Goal: Find specific page/section: Find specific page/section

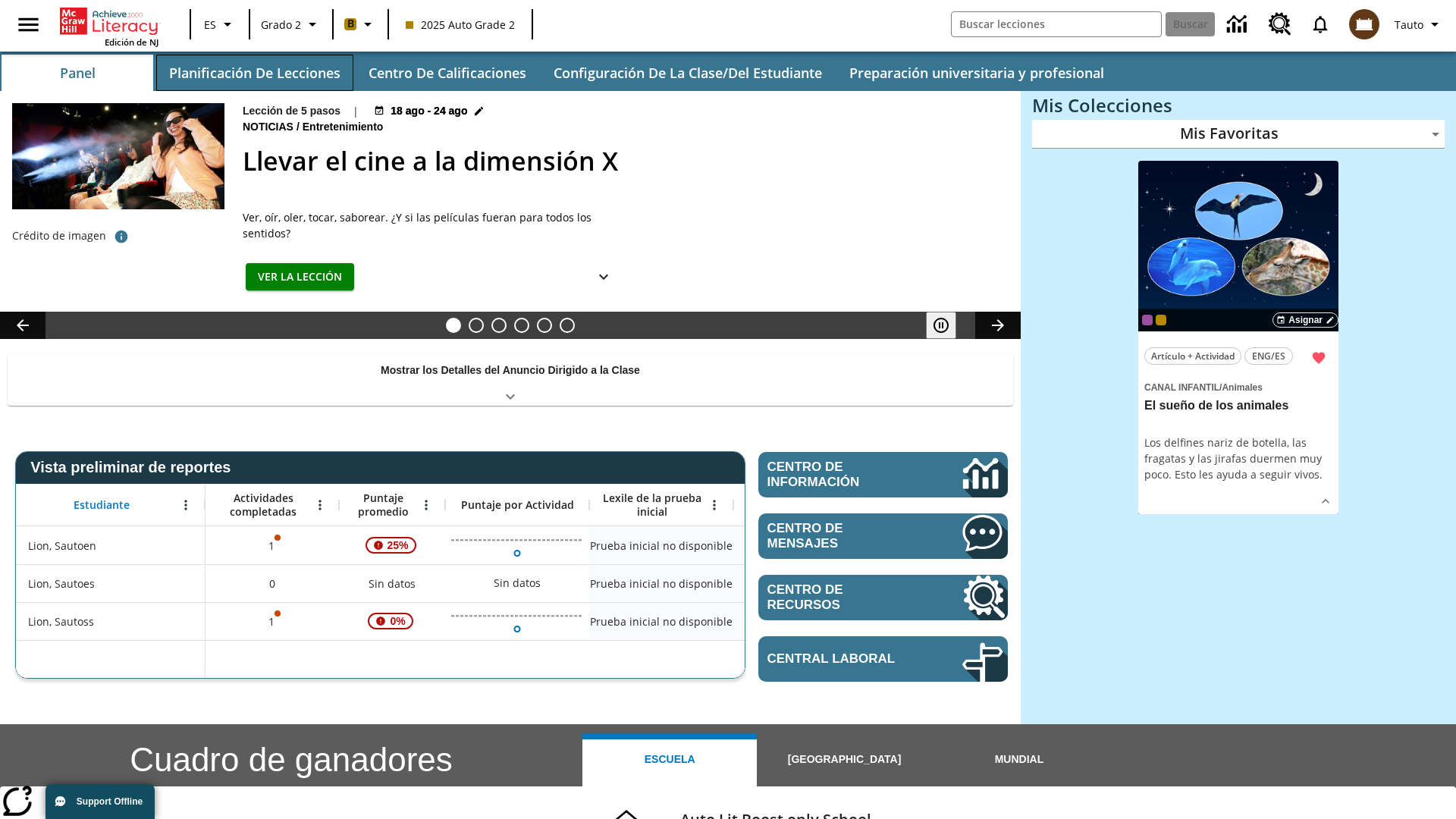
click at [254, 73] on button "Planificación de lecciones" at bounding box center [254, 73] width 197 height 36
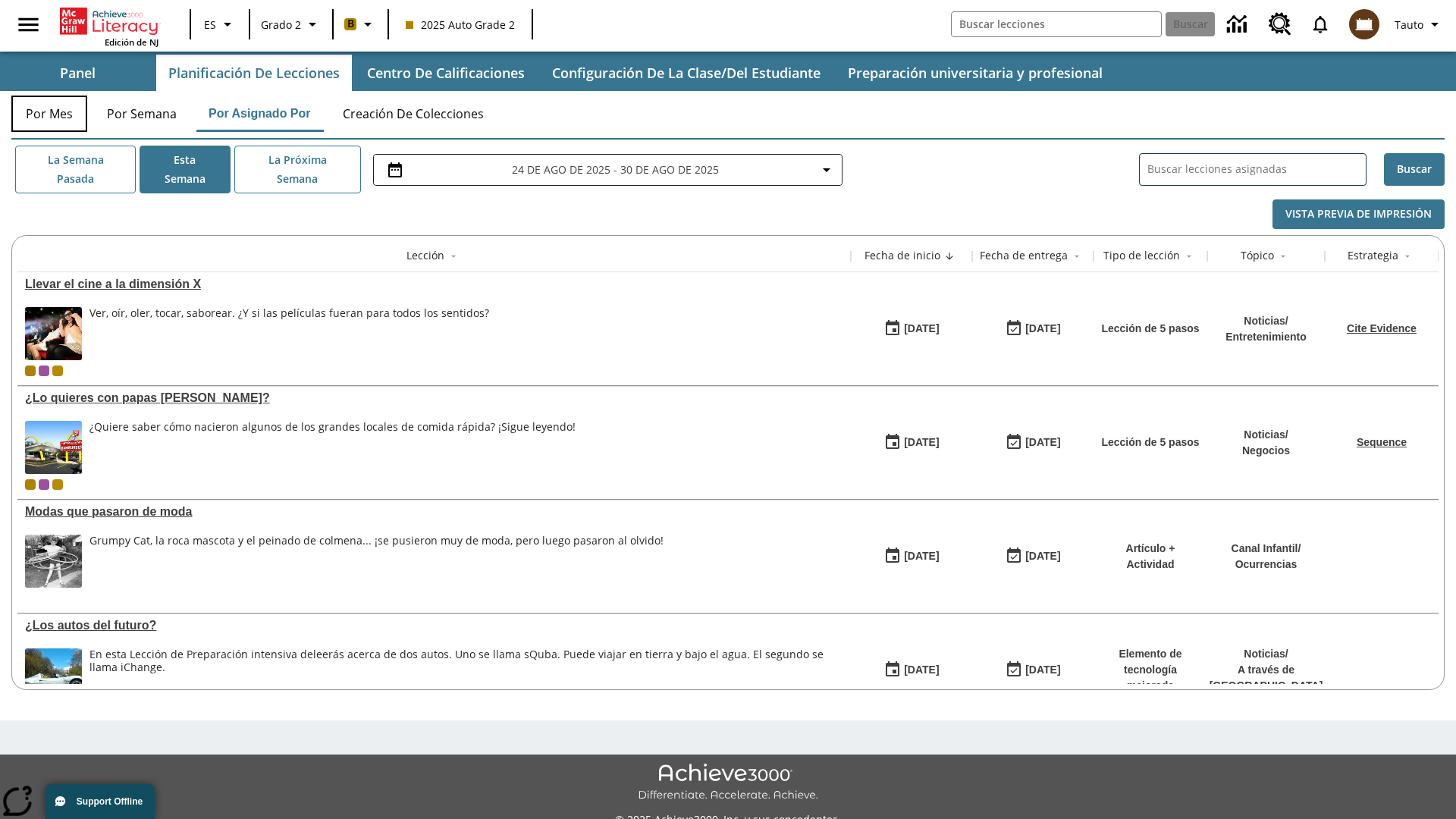
click at [49, 114] on button "Por mes" at bounding box center [49, 114] width 76 height 36
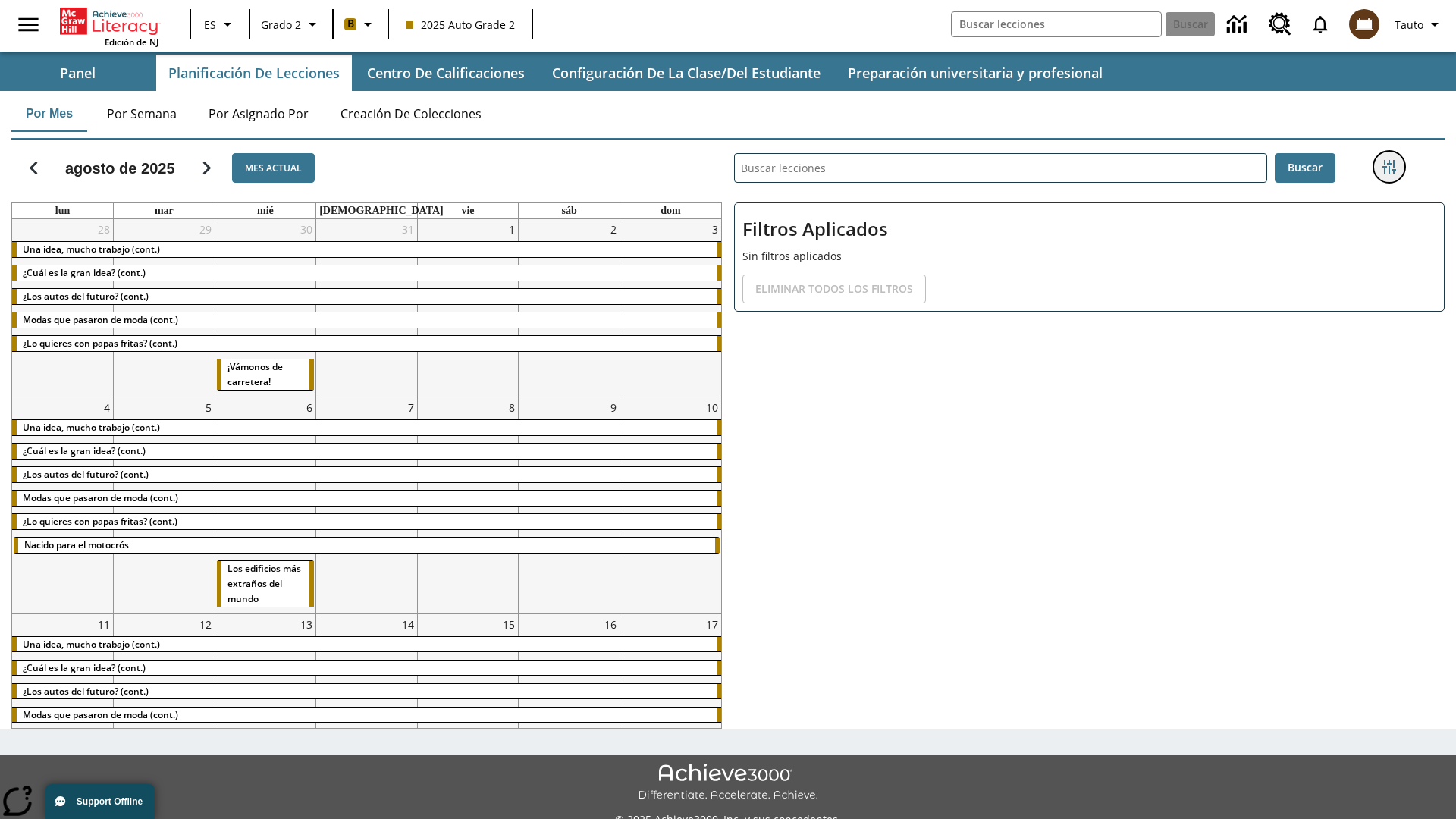
click at [1389, 167] on icon "Menú lateral de filtros" at bounding box center [1390, 167] width 14 height 14
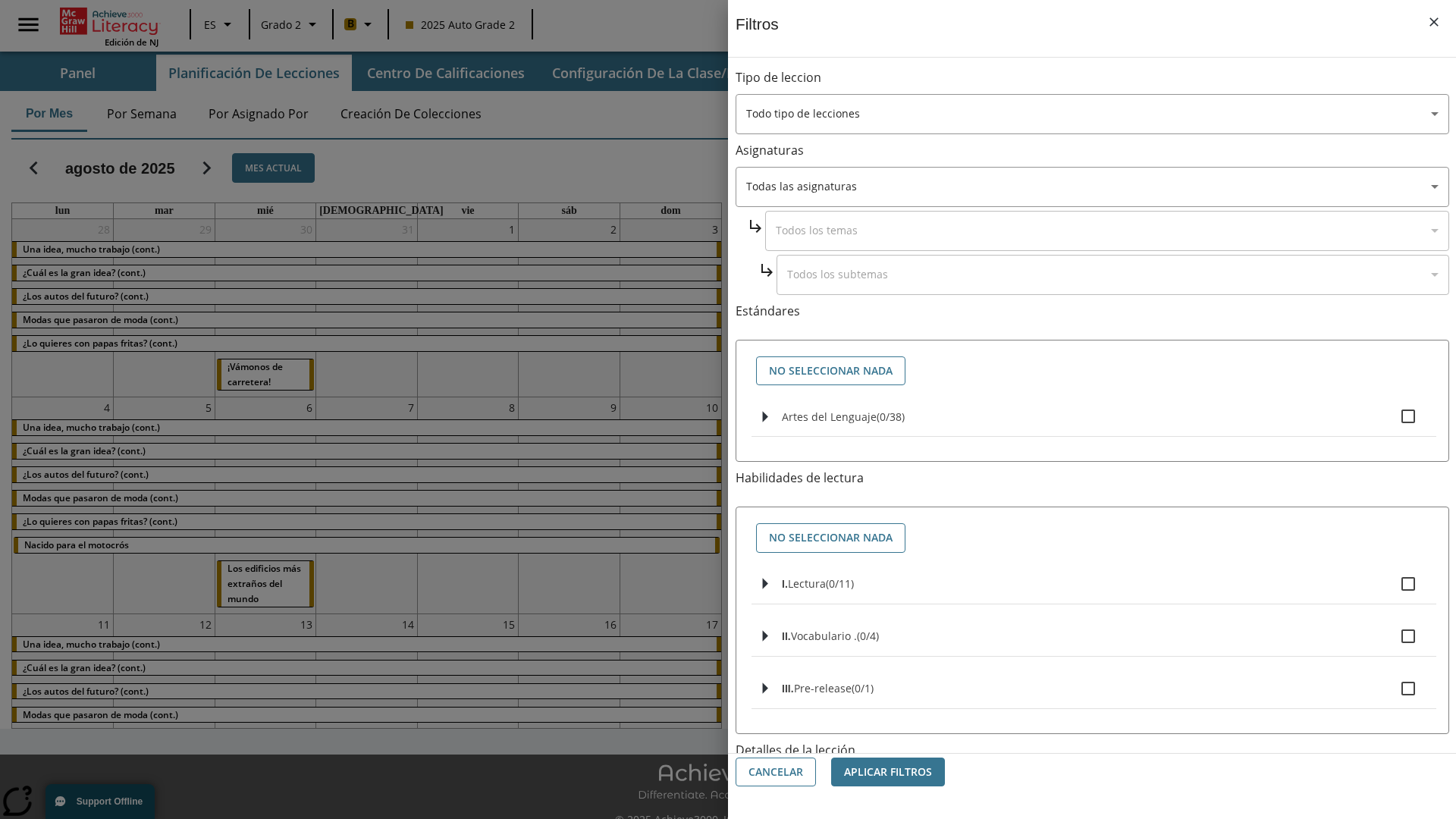
click at [1092, 732] on body "Saltar al contenido principal Edición de NJ ES Grado 2 B 2025 Auto Grade 2 Busc…" at bounding box center [728, 426] width 1456 height 852
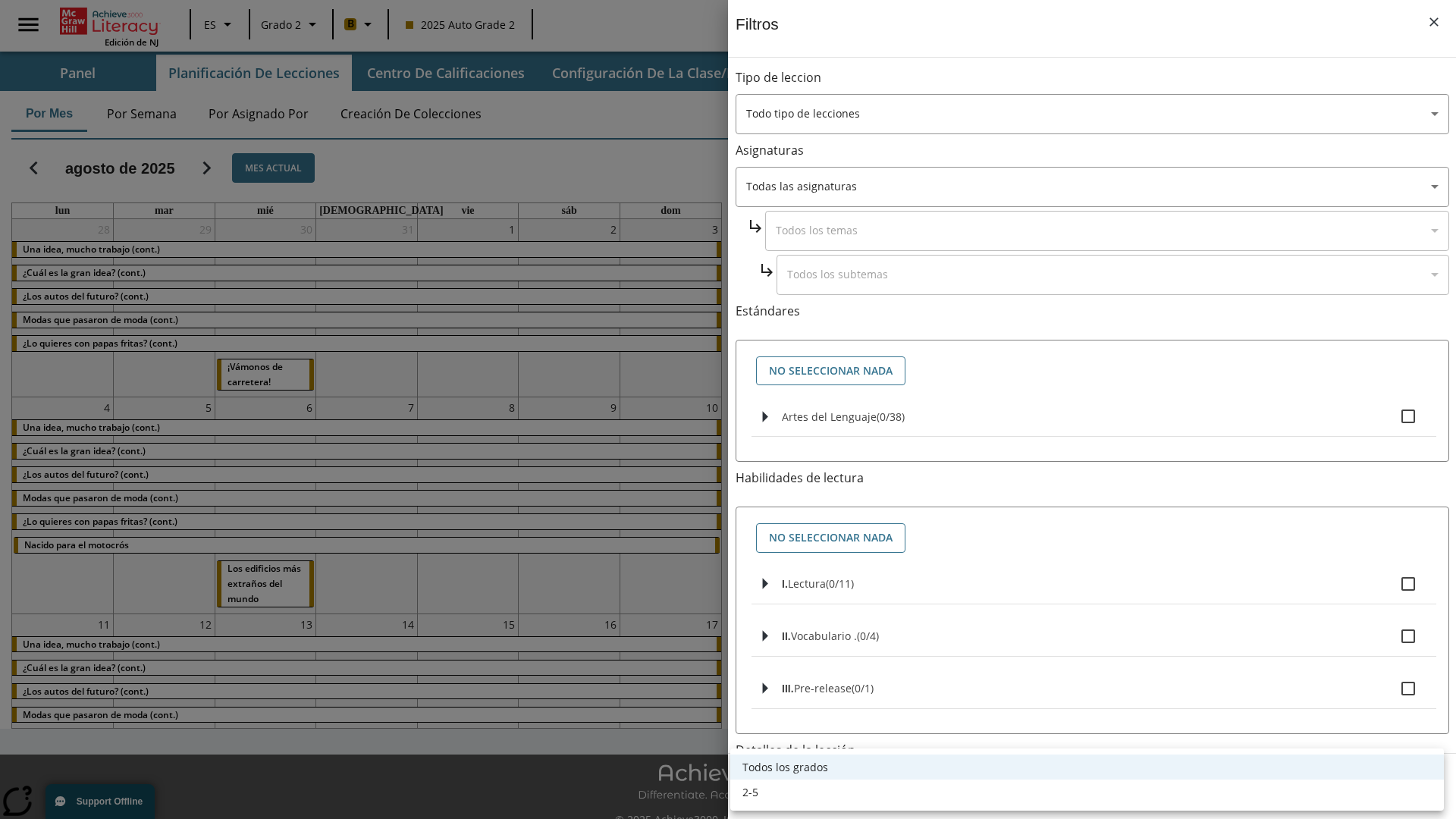
scroll to position [353, 0]
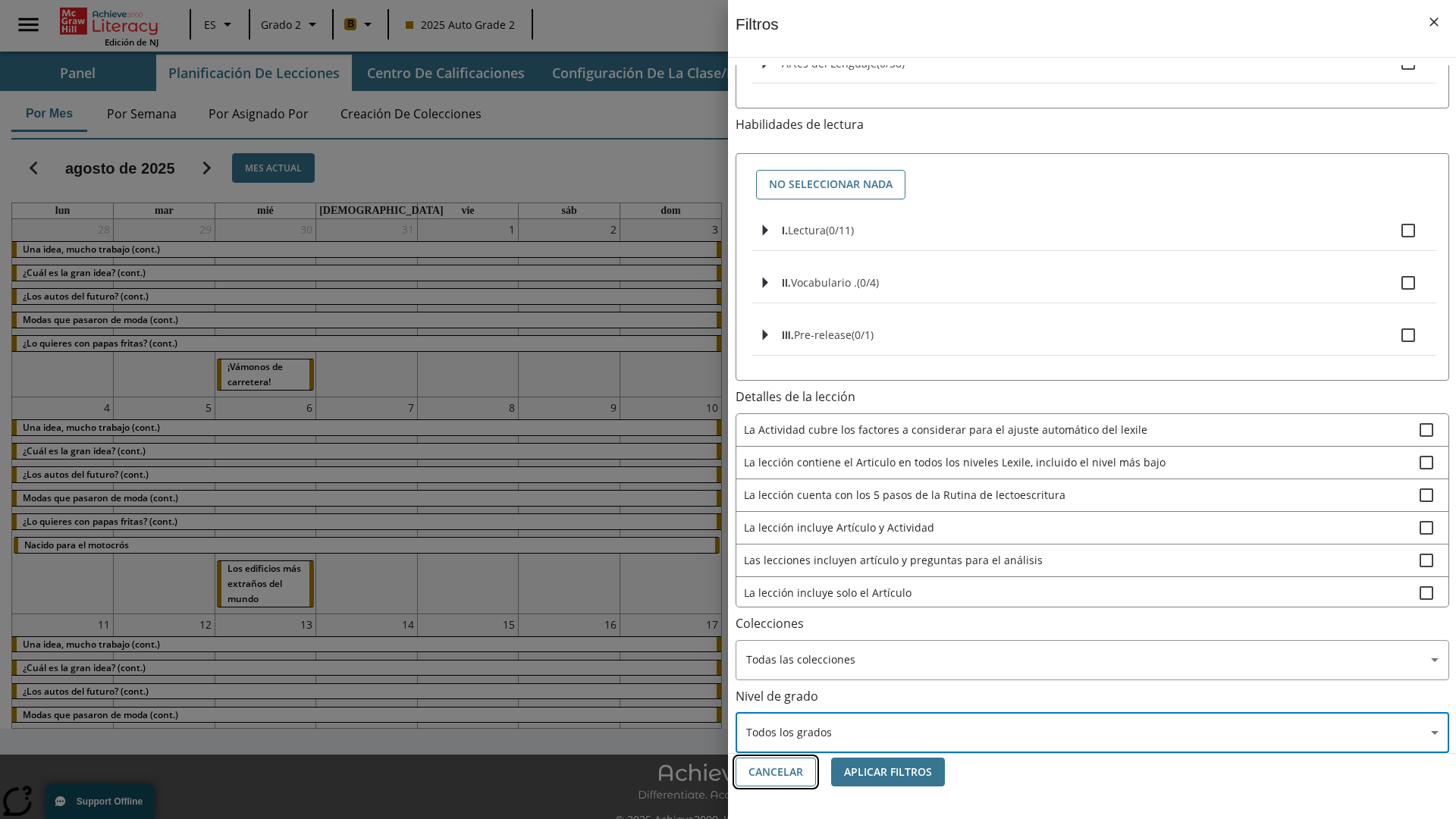
click at [776, 772] on button "Cancelar" at bounding box center [776, 773] width 80 height 29
click at [109, 20] on icon "Portada" at bounding box center [111, 21] width 101 height 27
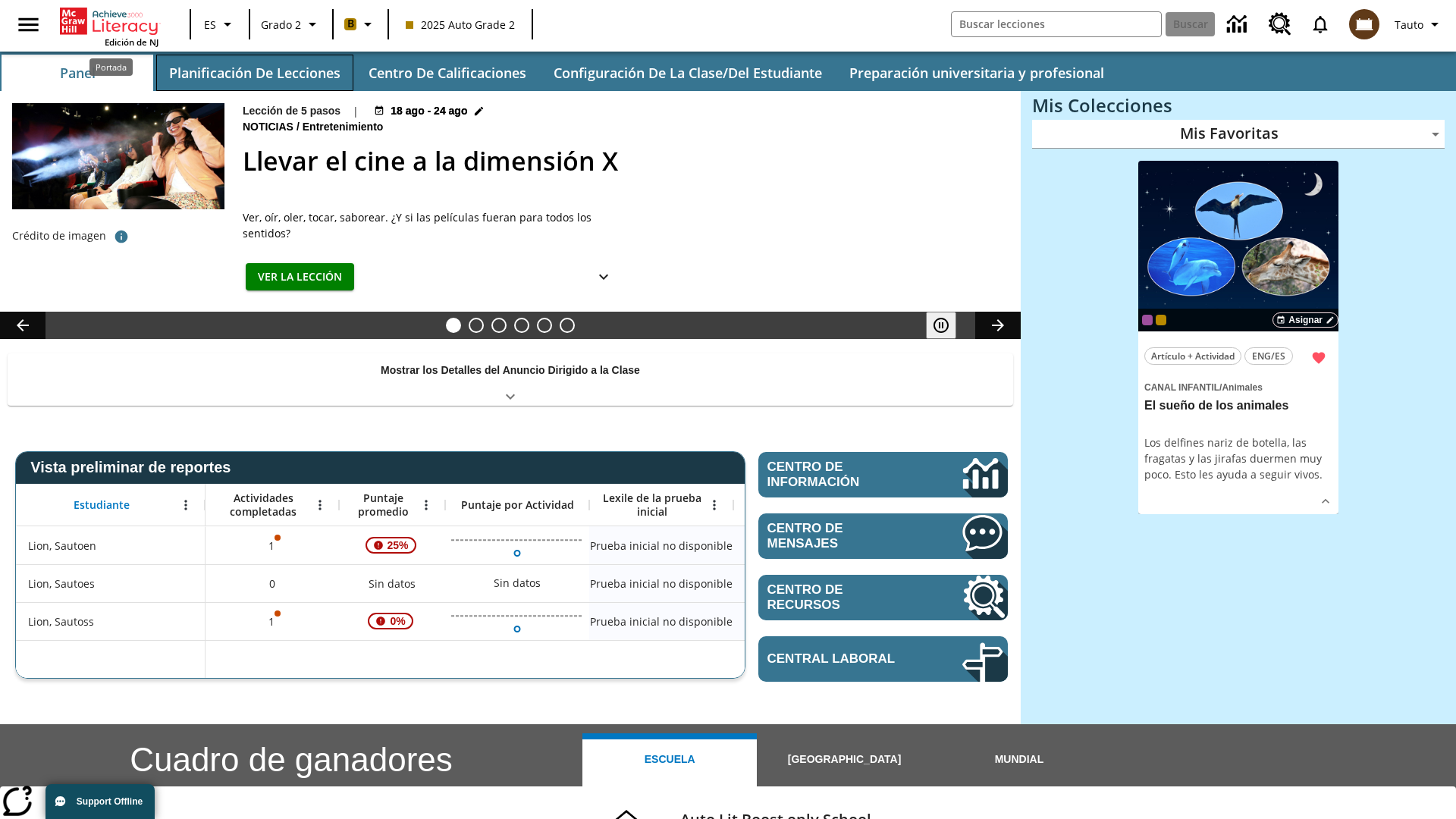
click at [254, 73] on button "Planificación de lecciones" at bounding box center [254, 73] width 197 height 36
